Goal: Task Accomplishment & Management: Use online tool/utility

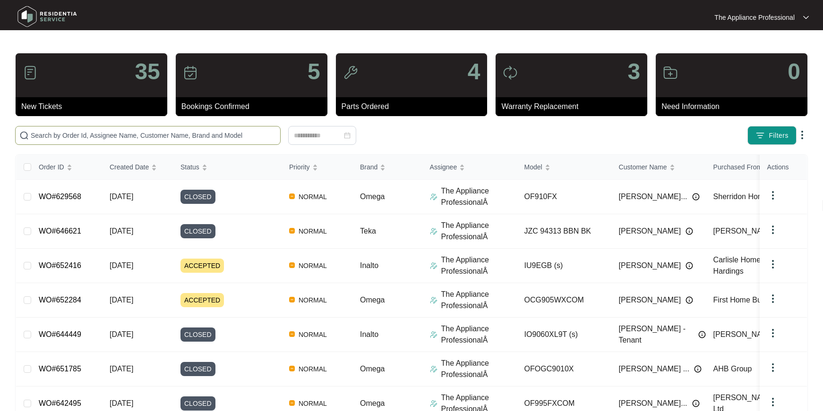
click at [63, 132] on input "text" at bounding box center [154, 135] width 246 height 10
click at [80, 136] on input "text" at bounding box center [154, 135] width 246 height 10
click at [183, 138] on input "text" at bounding box center [154, 135] width 246 height 10
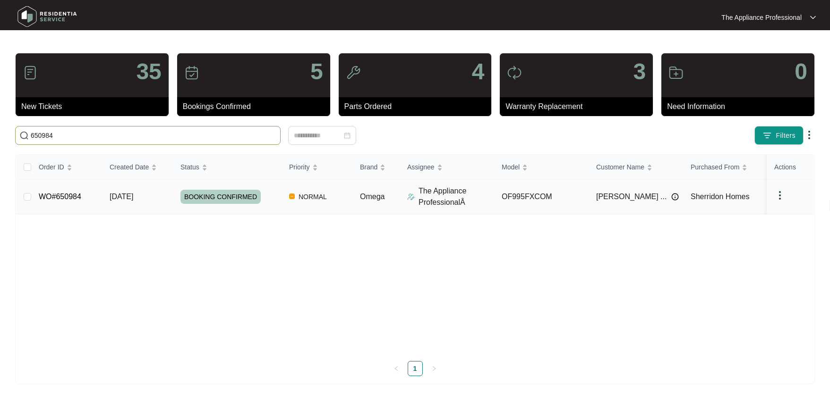
type input "650984"
click at [79, 195] on link "WO#650984" at bounding box center [60, 197] width 43 height 8
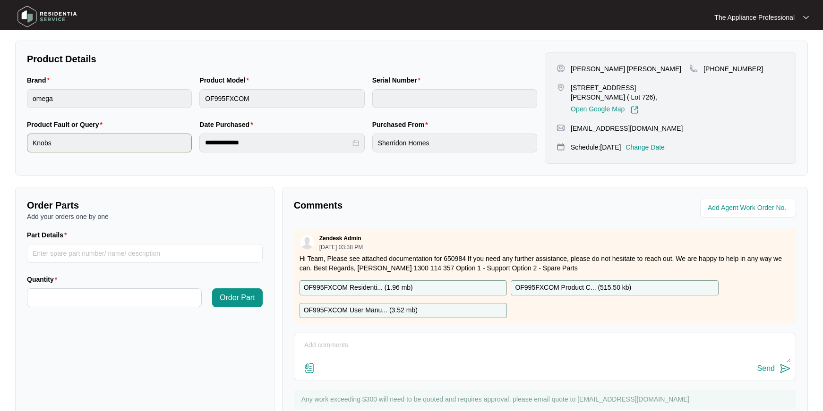
scroll to position [215, 0]
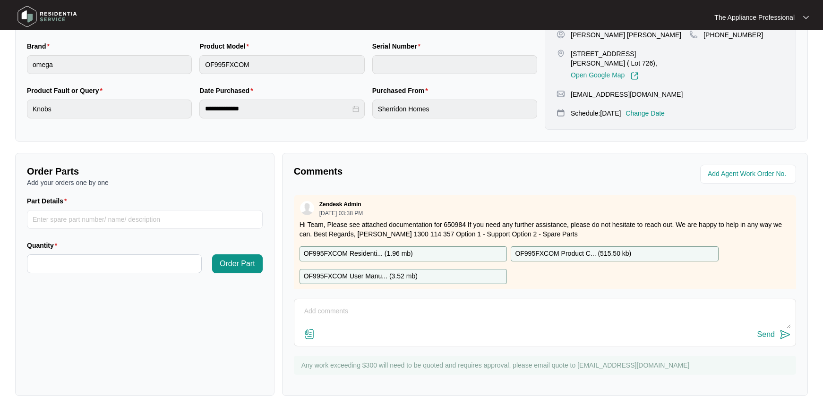
click at [355, 317] on textarea at bounding box center [545, 316] width 492 height 25
type textarea "Fitted new Knob bypassed clock and tested ok."
click at [786, 332] on img at bounding box center [784, 334] width 11 height 11
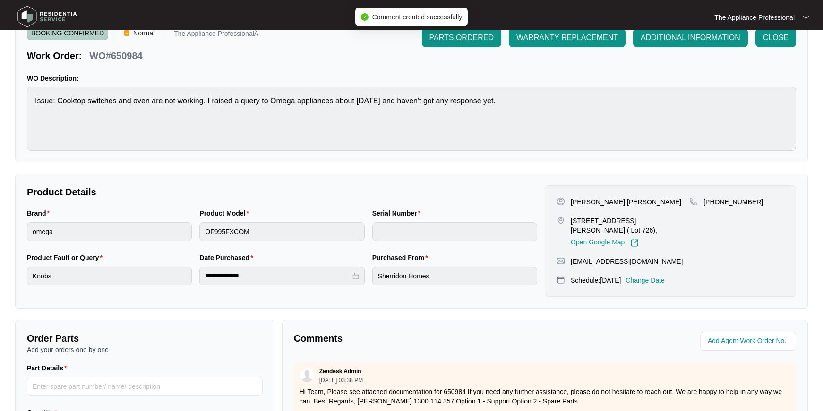
scroll to position [0, 0]
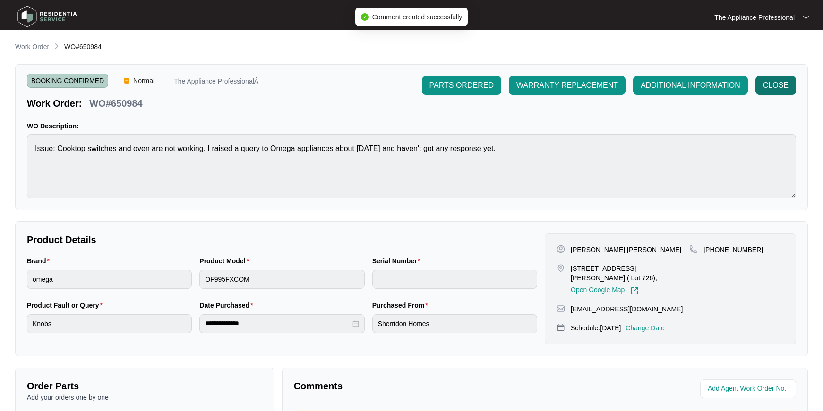
click at [770, 85] on span "CLOSE" at bounding box center [776, 85] width 26 height 11
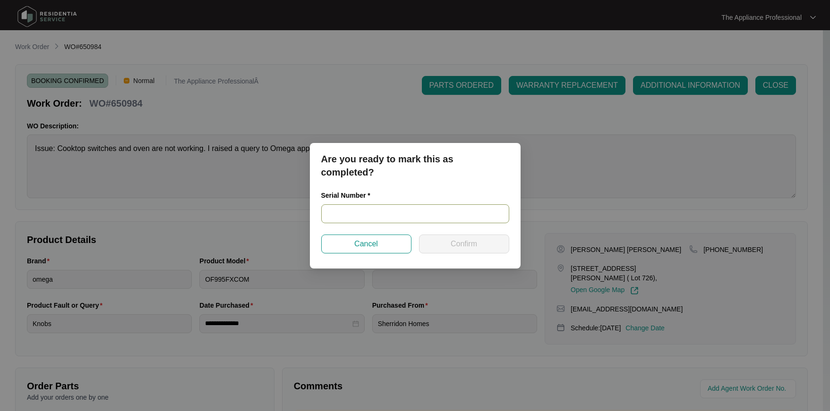
click at [387, 213] on input "text" at bounding box center [415, 214] width 188 height 19
type input "V0000472572111000685"
click at [449, 239] on button "Confirm" at bounding box center [464, 244] width 90 height 19
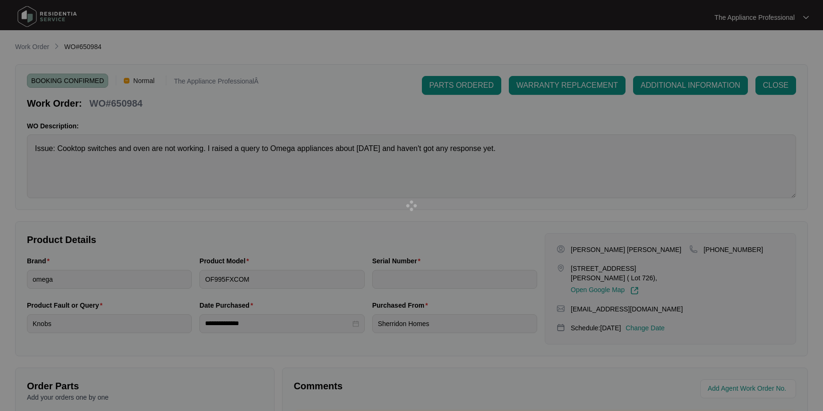
type input "V0000472572111000685"
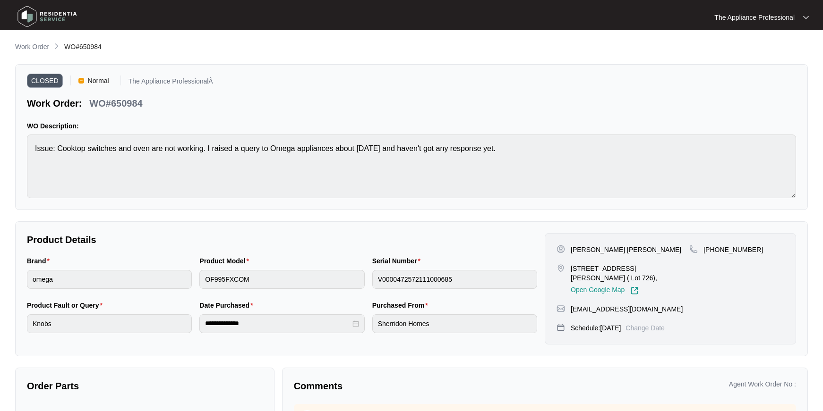
click at [31, 23] on img at bounding box center [47, 16] width 66 height 28
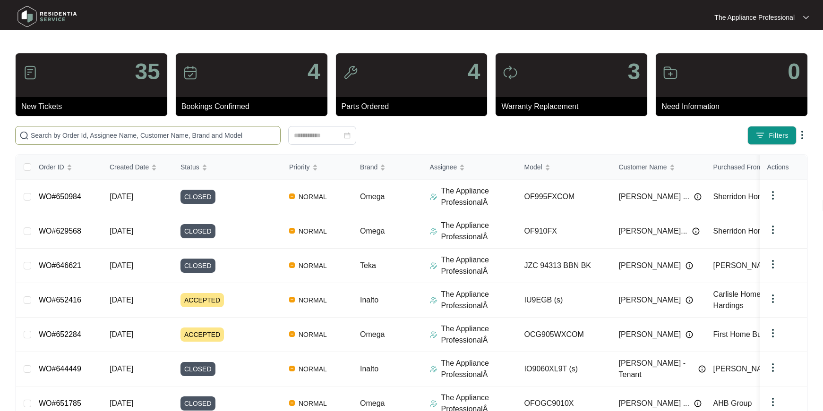
click at [96, 132] on input "text" at bounding box center [154, 135] width 246 height 10
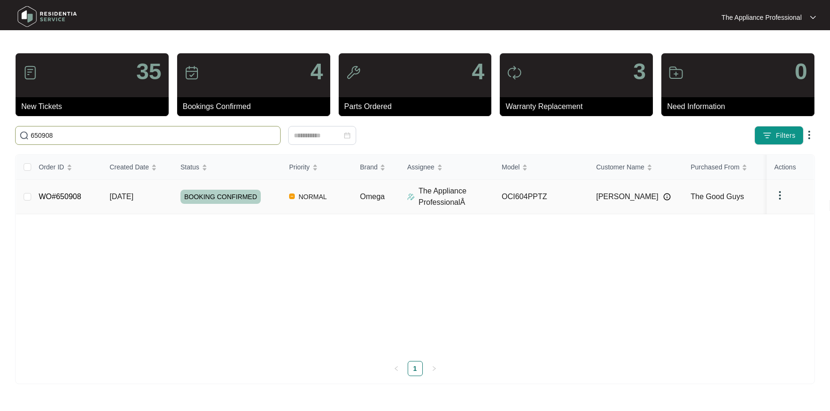
type input "650908"
click at [73, 198] on link "WO#650908" at bounding box center [60, 197] width 43 height 8
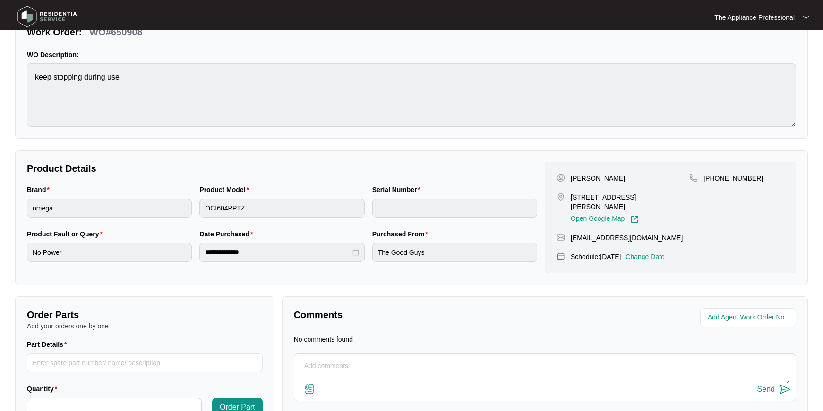
scroll to position [126, 0]
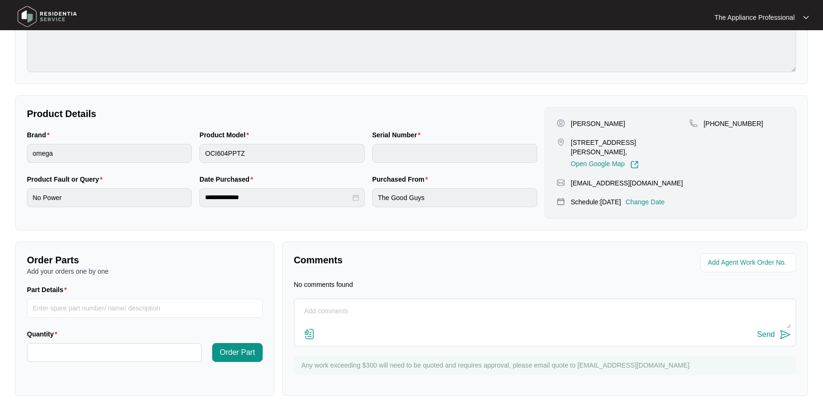
click at [349, 314] on textarea at bounding box center [545, 316] width 492 height 25
type textarea "Inspected customer has been ill informed on the operation of the cooktop , he w…"
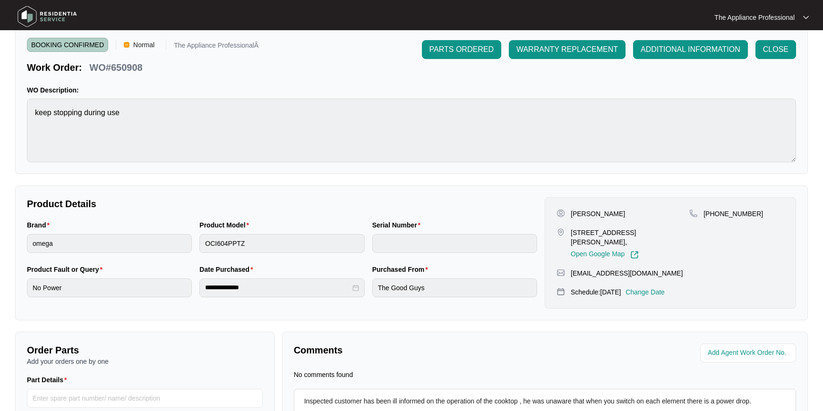
scroll to position [0, 0]
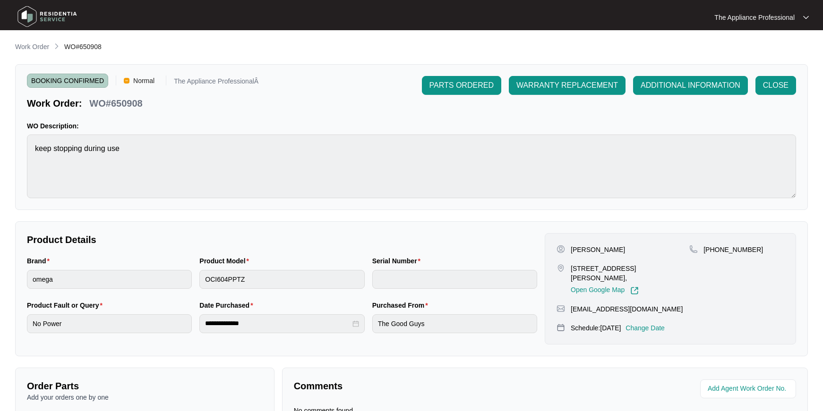
click at [30, 10] on img at bounding box center [47, 16] width 66 height 28
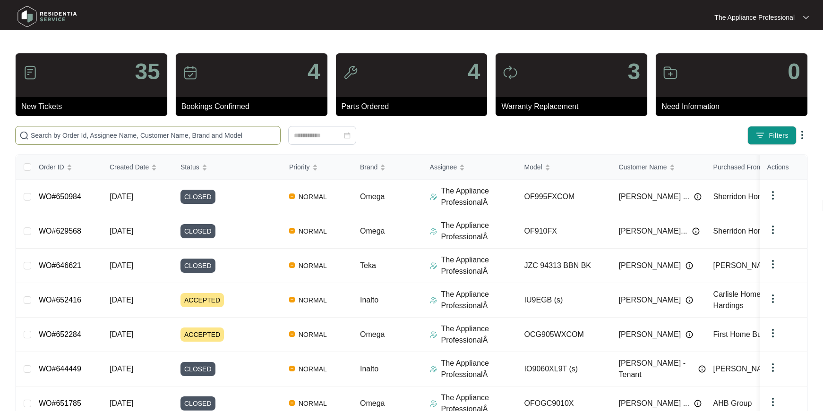
click at [68, 137] on input "text" at bounding box center [154, 135] width 246 height 10
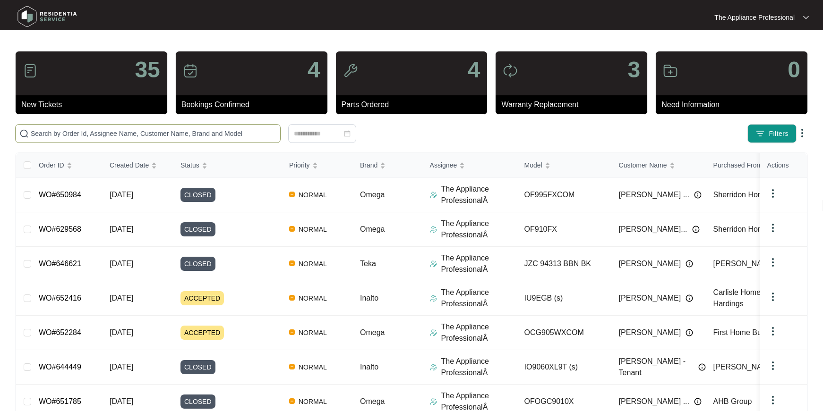
click at [69, 135] on input "text" at bounding box center [154, 133] width 246 height 10
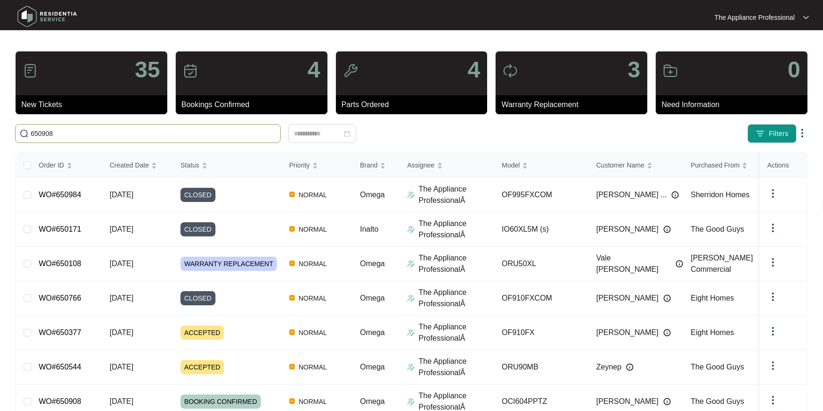
scroll to position [0, 0]
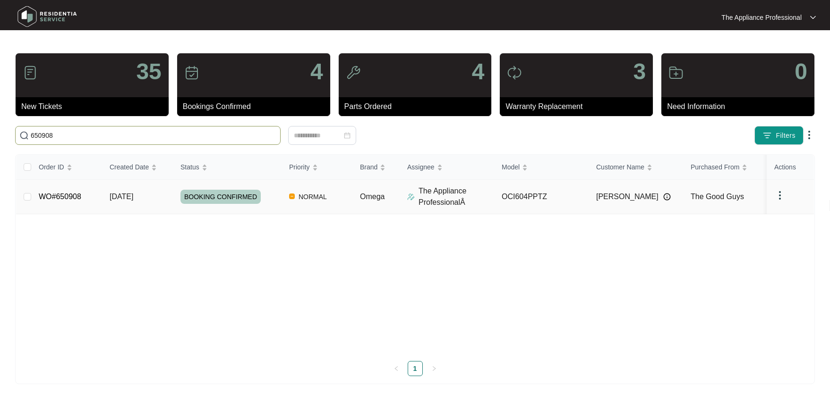
type input "650908"
click at [81, 195] on link "WO#650908" at bounding box center [60, 197] width 43 height 8
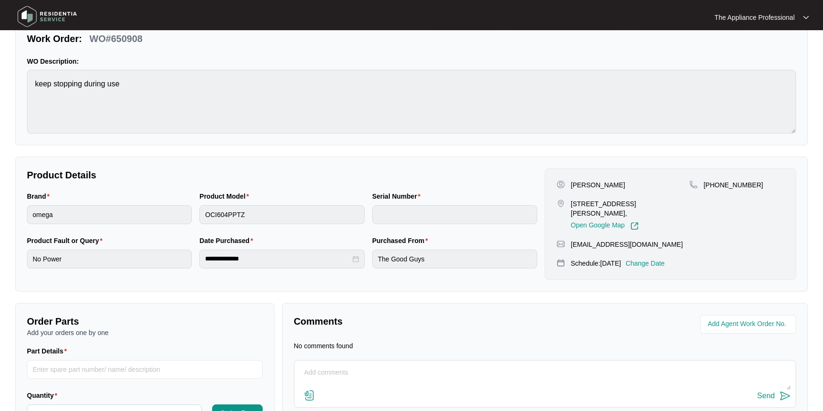
scroll to position [126, 0]
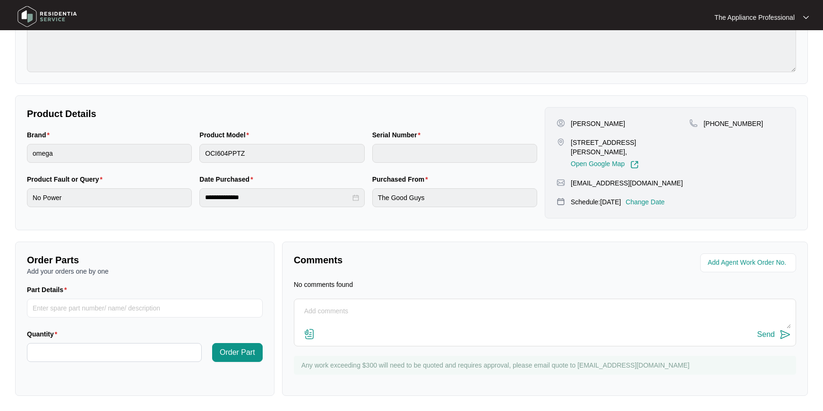
click at [334, 311] on textarea at bounding box center [545, 316] width 492 height 25
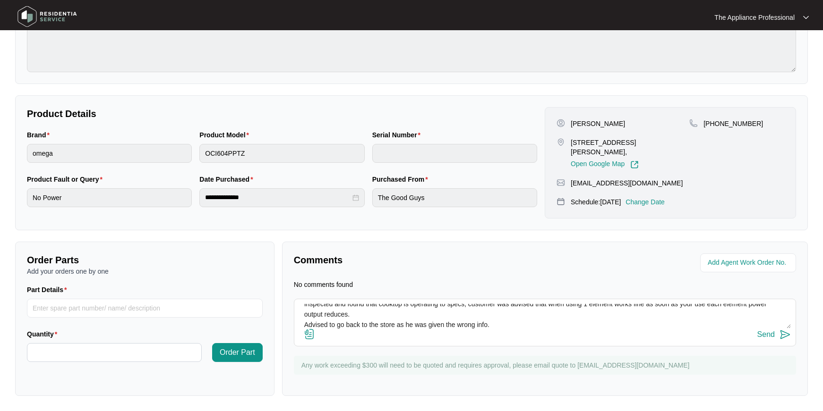
scroll to position [5, 0]
type textarea "Inspected and found that cooktop is operating to specs, customer was advised th…"
click at [782, 335] on img at bounding box center [784, 334] width 11 height 11
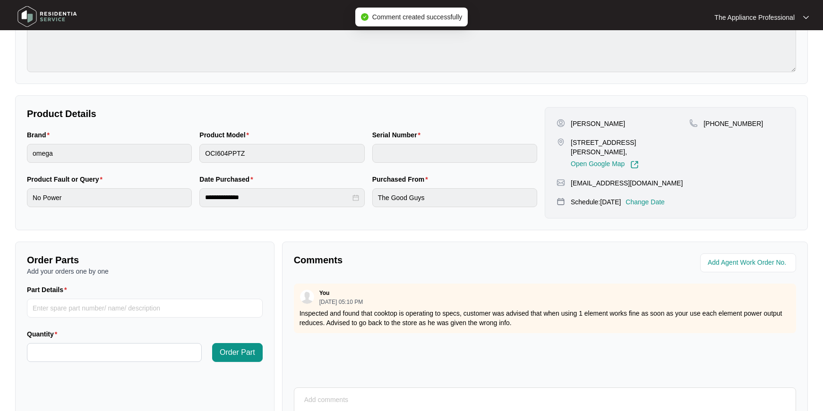
scroll to position [0, 0]
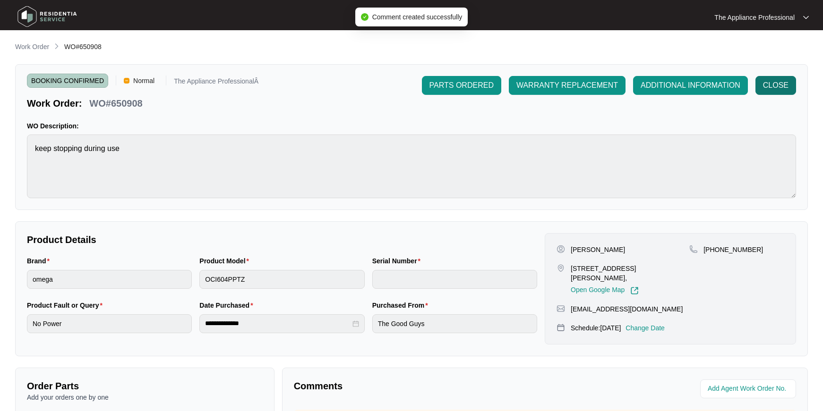
click at [777, 89] on span "CLOSE" at bounding box center [776, 85] width 26 height 11
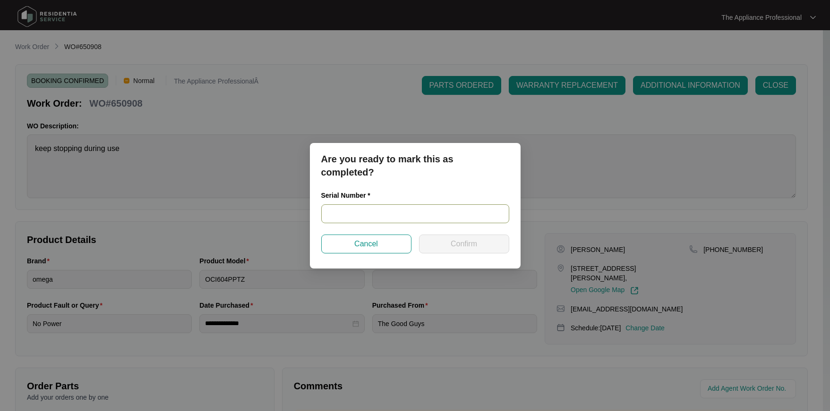
click at [401, 213] on input "text" at bounding box center [415, 214] width 188 height 19
type input "NA"
click at [454, 247] on span "Confirm" at bounding box center [464, 244] width 26 height 11
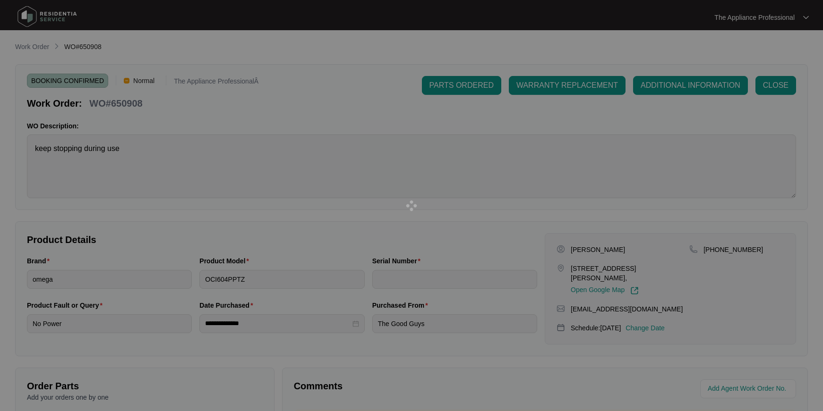
type input "NA"
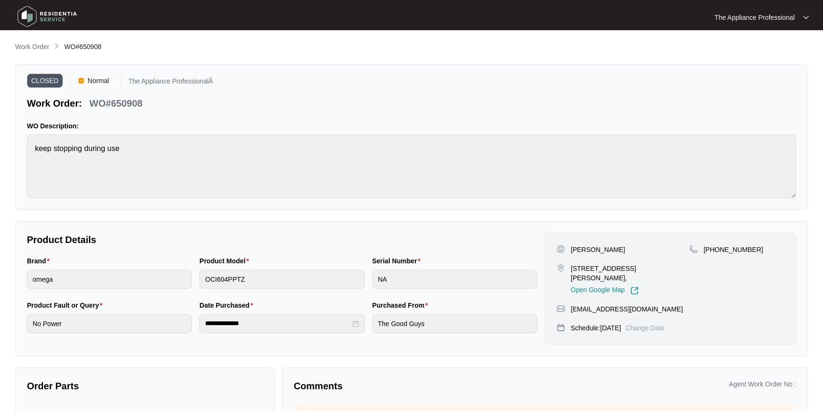
click at [31, 18] on img at bounding box center [47, 16] width 66 height 28
